Goal: Task Accomplishment & Management: Use online tool/utility

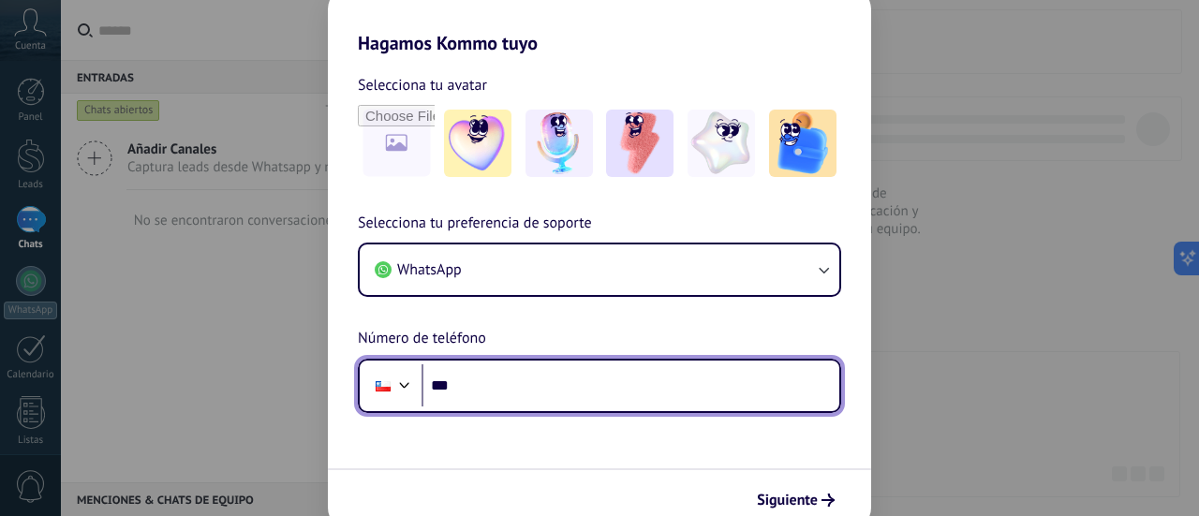
click at [498, 388] on input "***" at bounding box center [630, 385] width 418 height 43
type input "**********"
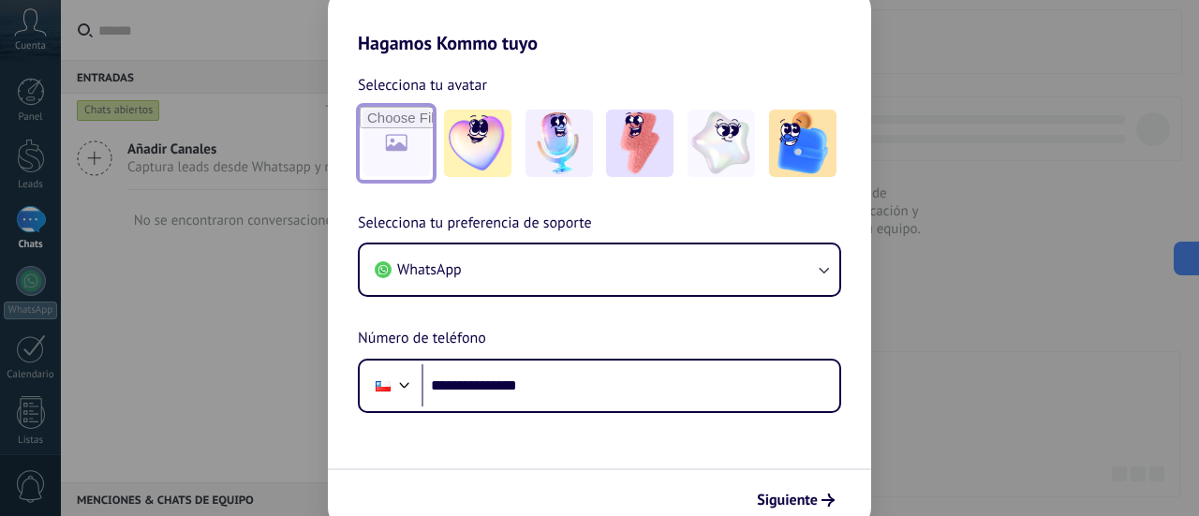
click at [395, 138] on input "file" at bounding box center [396, 143] width 73 height 73
type input "**********"
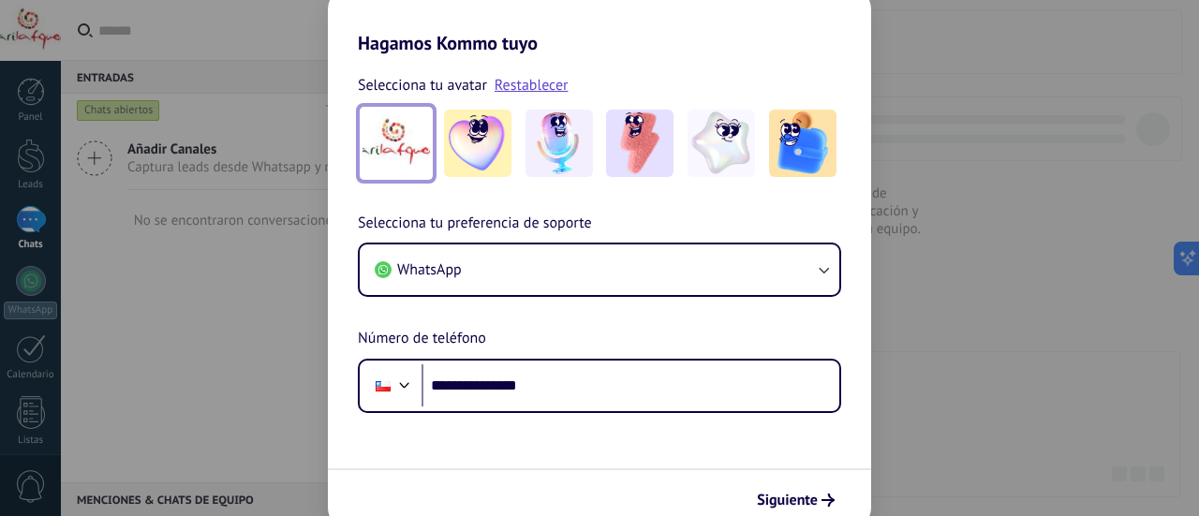
click at [405, 146] on img at bounding box center [395, 143] width 67 height 67
click at [799, 494] on span "Siguiente" at bounding box center [787, 500] width 61 height 13
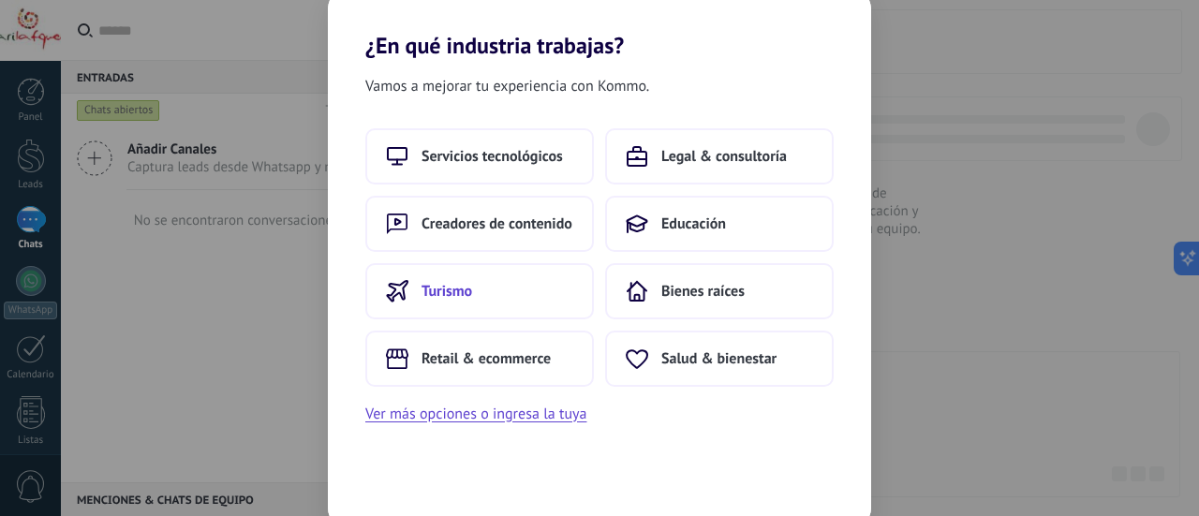
click at [451, 282] on span "Turismo" at bounding box center [446, 291] width 51 height 19
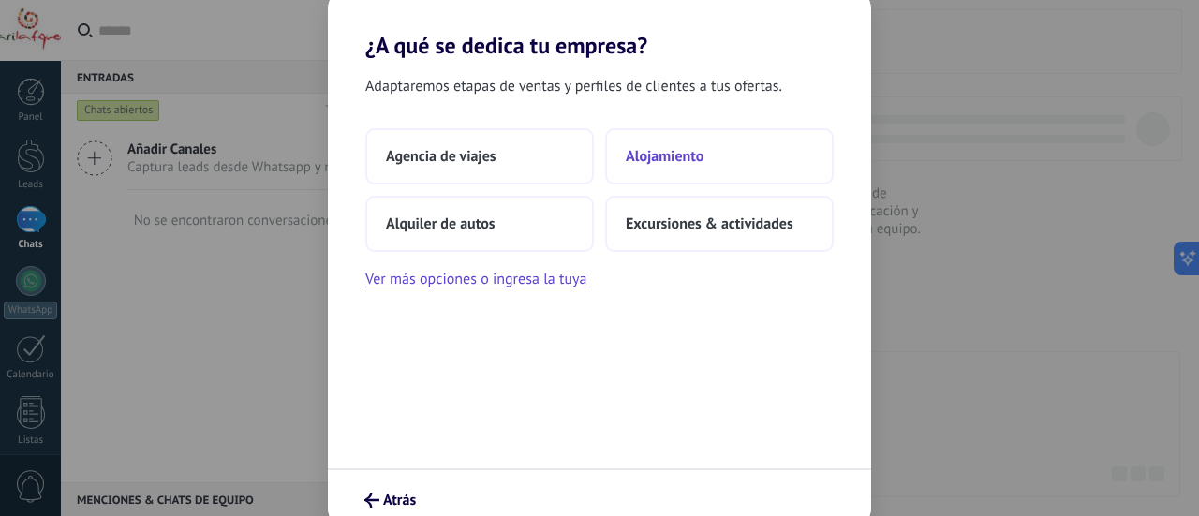
click at [672, 149] on span "Alojamiento" at bounding box center [665, 156] width 78 height 19
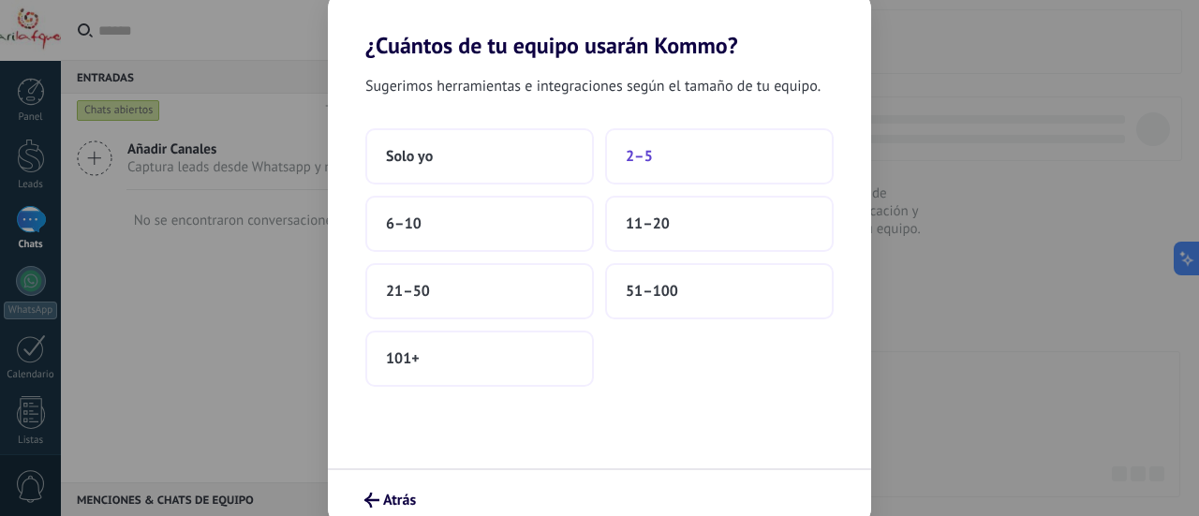
click at [678, 151] on button "2–5" at bounding box center [719, 156] width 229 height 56
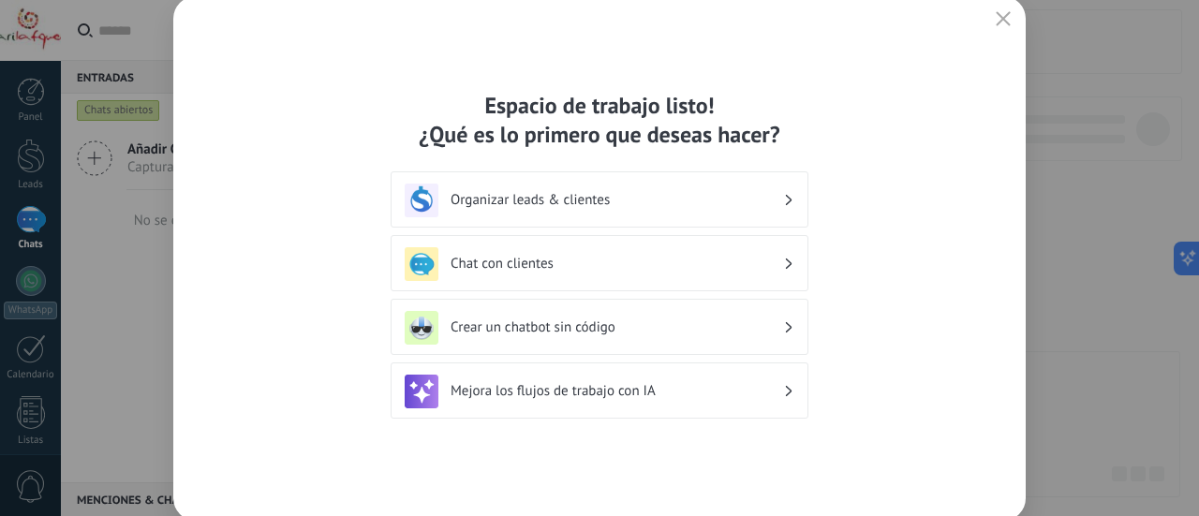
click at [649, 196] on h3 "Organizar leads & clientes" at bounding box center [616, 200] width 332 height 18
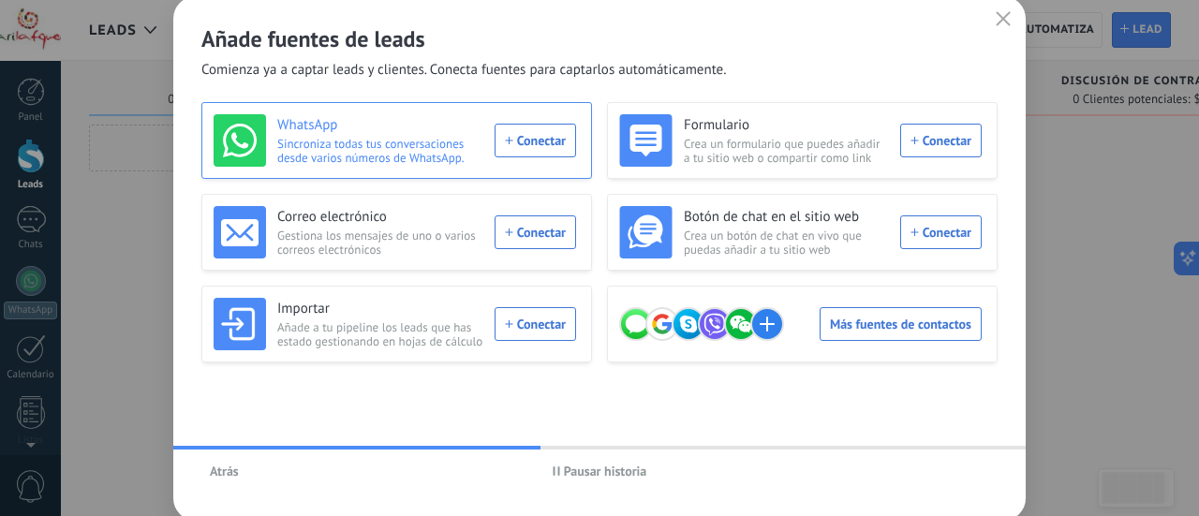
click at [539, 136] on div "WhatsApp Sincroniza todas tus conversaciones desde varios números de WhatsApp. …" at bounding box center [395, 140] width 362 height 52
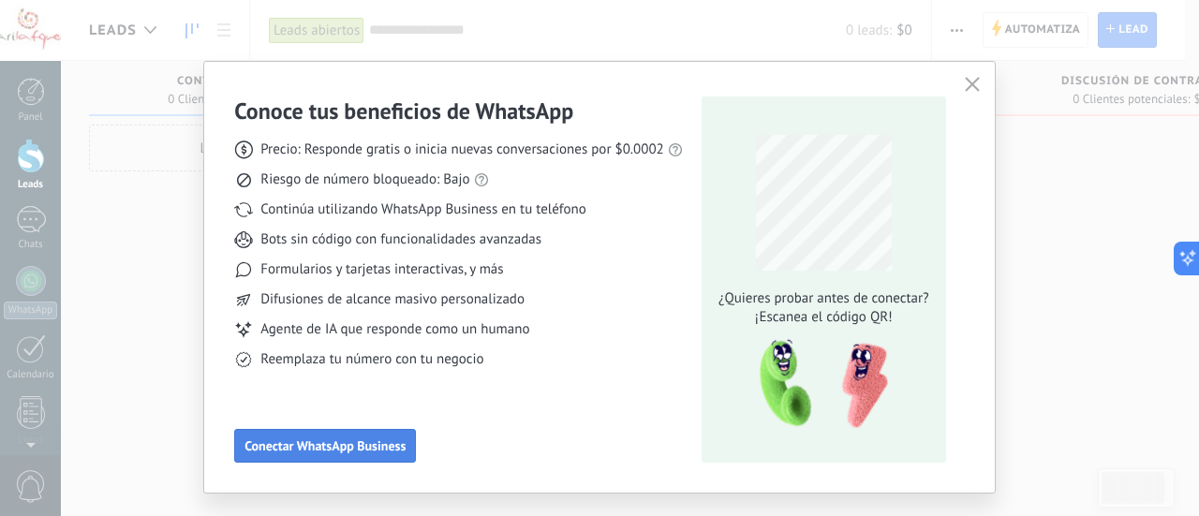
click at [347, 441] on span "Conectar WhatsApp Business" at bounding box center [324, 445] width 161 height 13
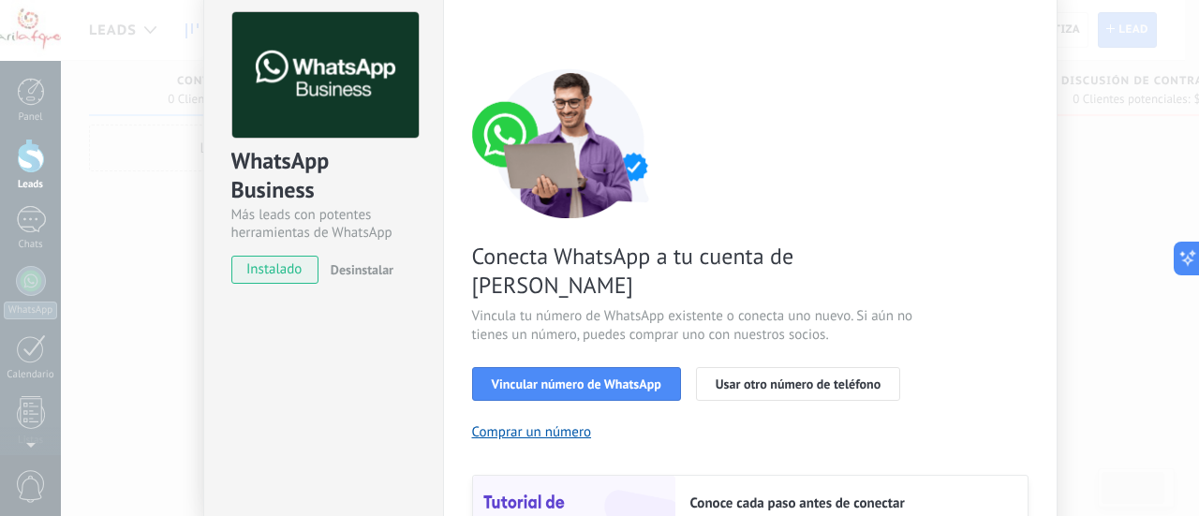
scroll to position [94, 0]
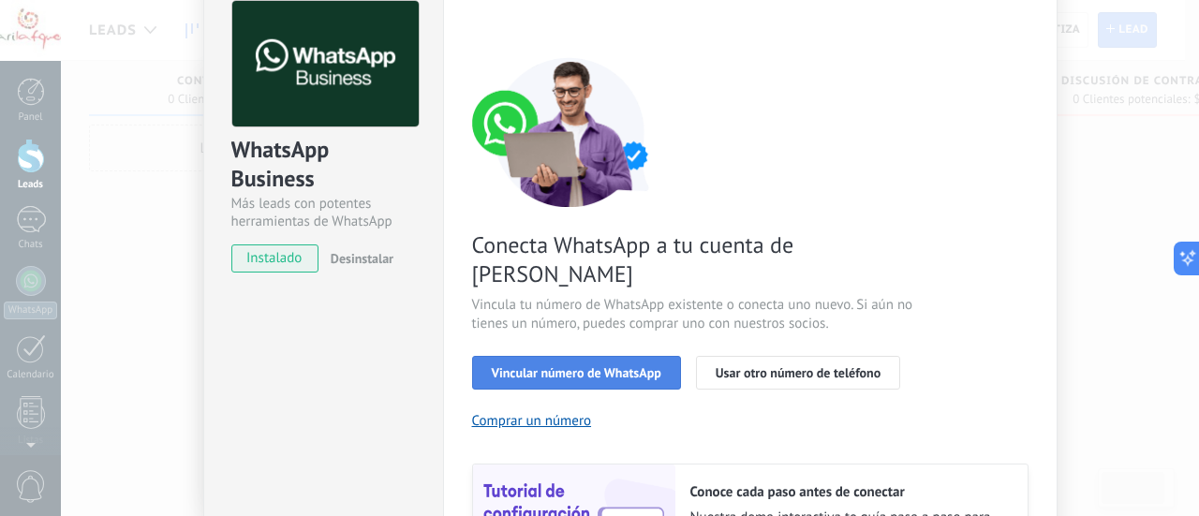
click at [584, 366] on span "Vincular número de WhatsApp" at bounding box center [577, 372] width 170 height 13
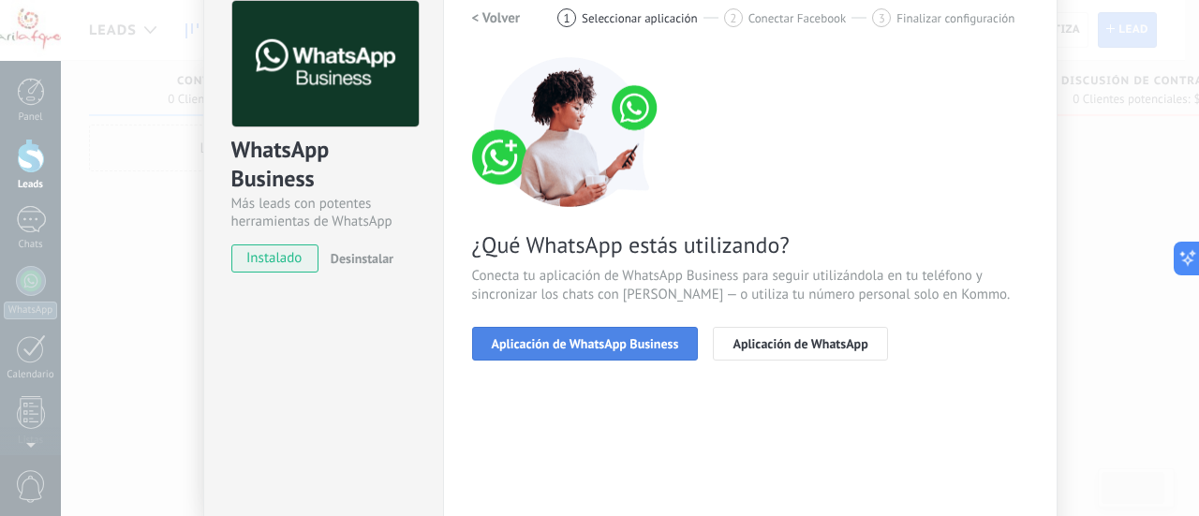
click at [632, 332] on button "Aplicación de WhatsApp Business" at bounding box center [585, 344] width 227 height 34
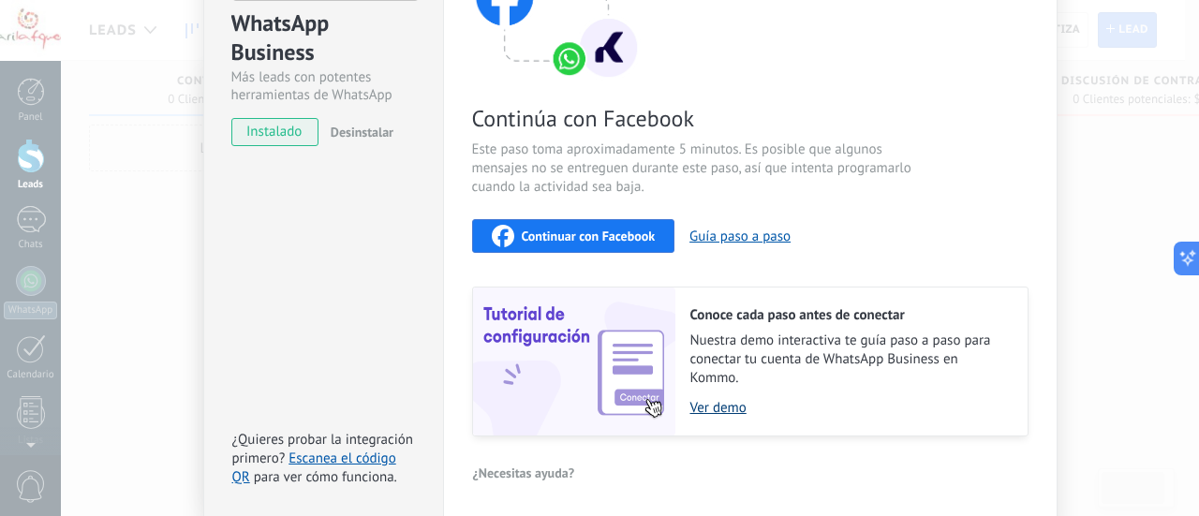
scroll to position [105, 0]
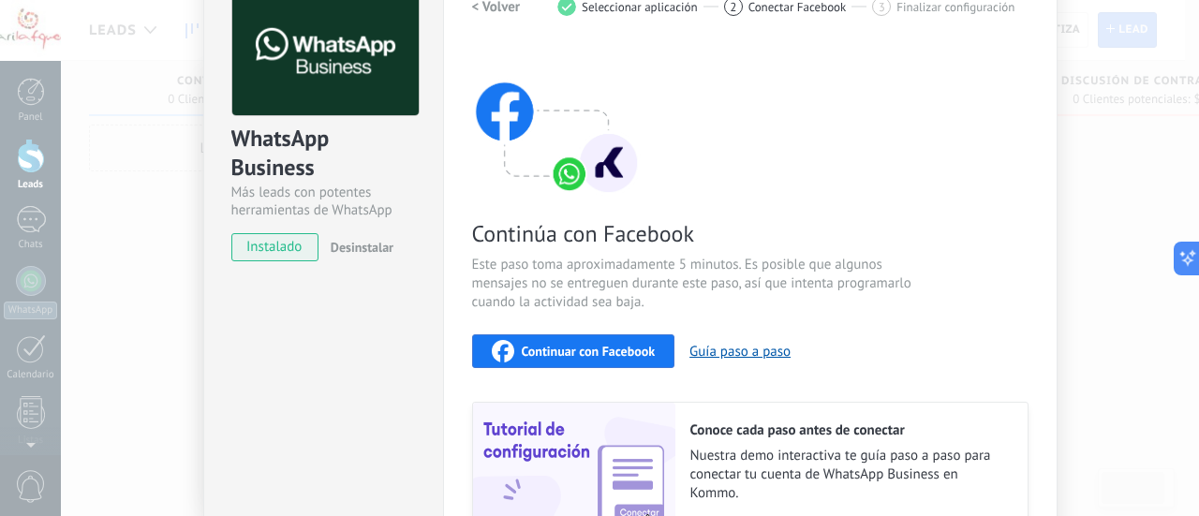
click at [595, 345] on span "Continuar con Facebook" at bounding box center [589, 351] width 134 height 13
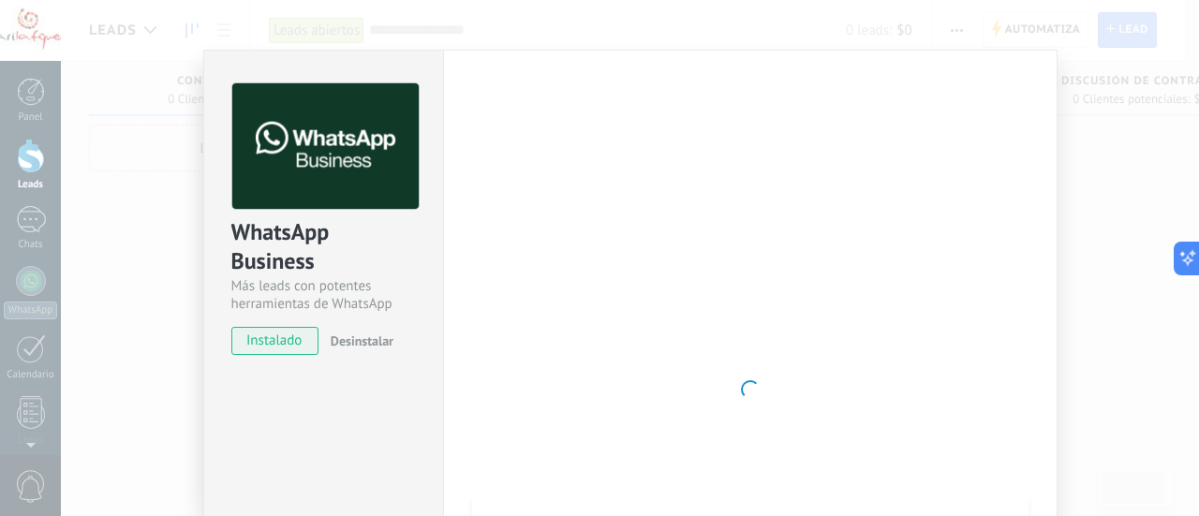
scroll to position [0, 0]
